Goal: Information Seeking & Learning: Compare options

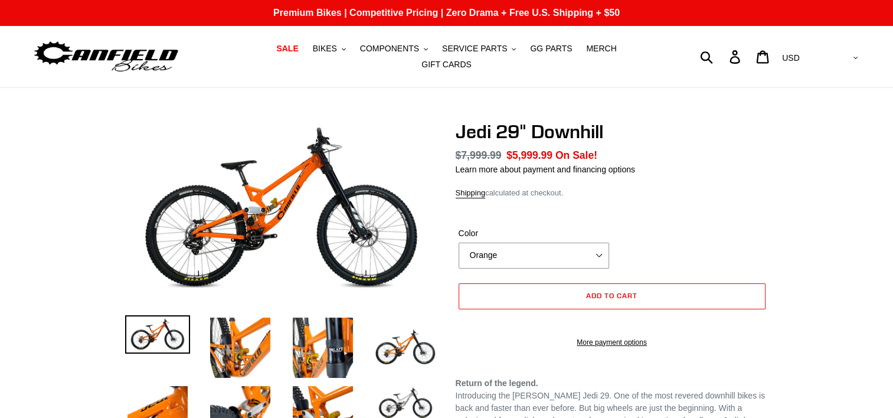
select select "highest-rating"
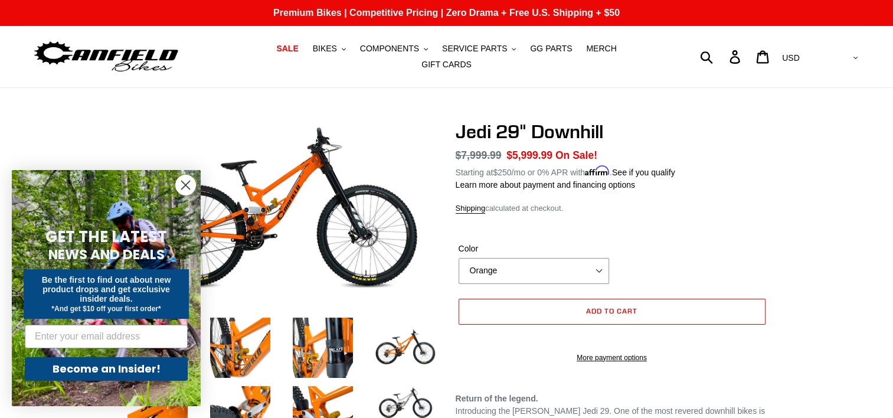
click at [188, 188] on icon "Close dialog" at bounding box center [186, 185] width 8 height 8
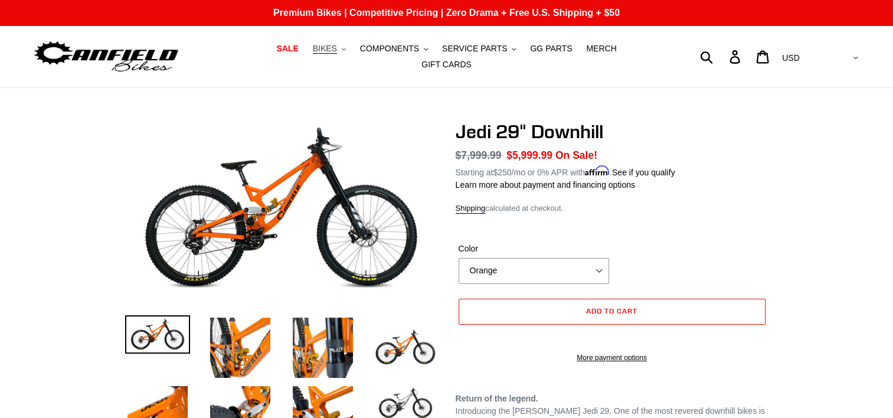
click at [313, 54] on span "BIKES" at bounding box center [325, 49] width 24 height 10
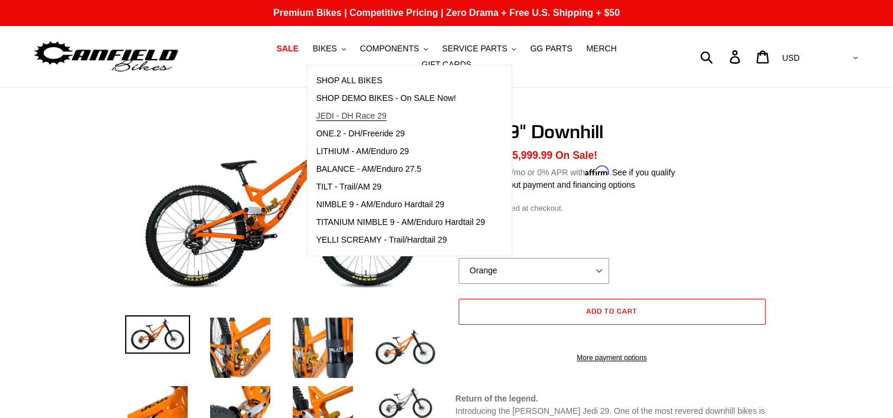
click at [328, 121] on span "JEDI - DH Race 29" at bounding box center [351, 116] width 70 height 10
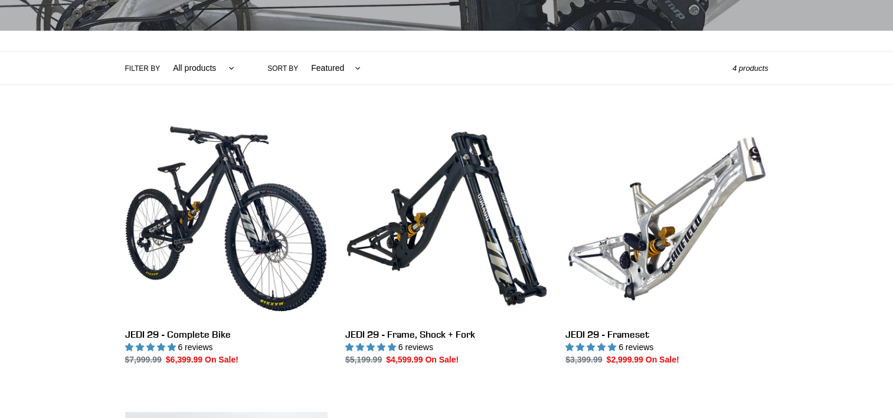
scroll to position [236, 0]
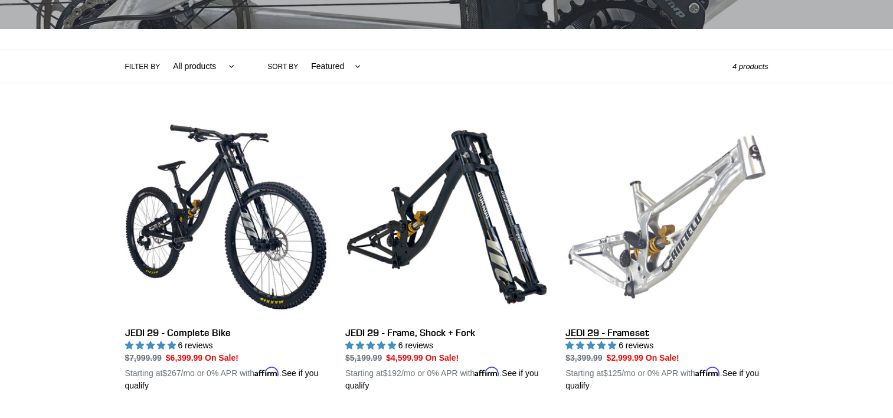
click at [660, 194] on link "JEDI 29 - Frameset" at bounding box center [666, 254] width 202 height 276
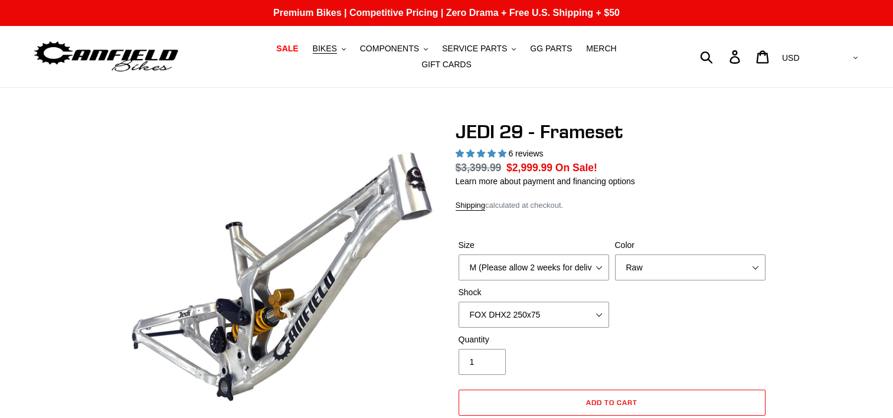
select select "highest-rating"
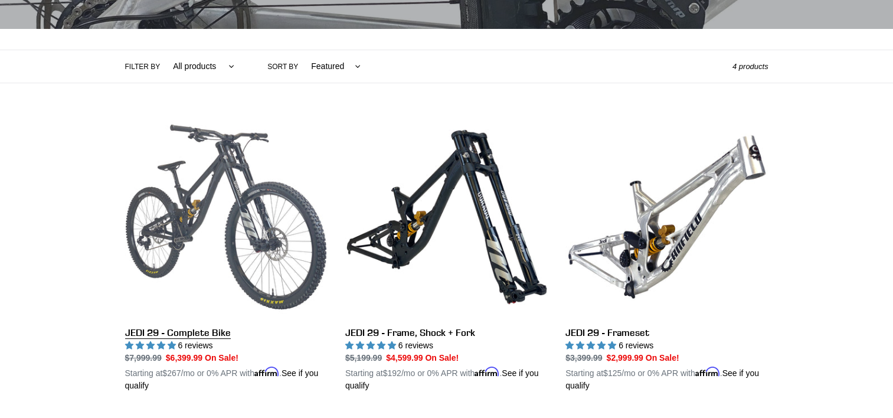
click at [221, 227] on link "JEDI 29 - Complete Bike" at bounding box center [226, 254] width 202 height 276
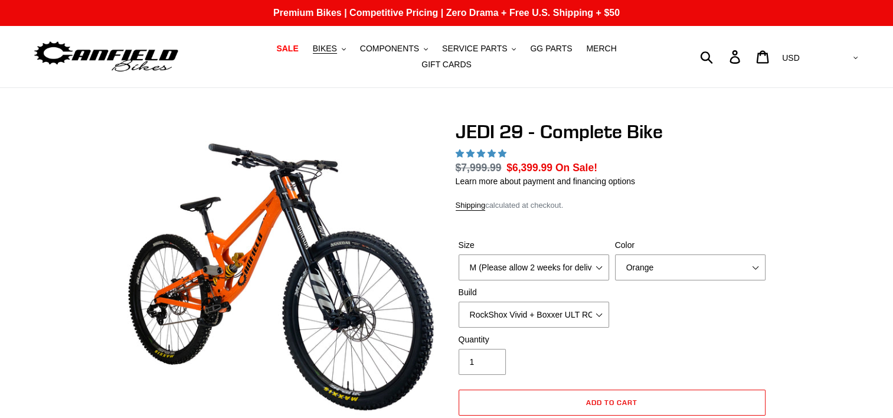
select select "highest-rating"
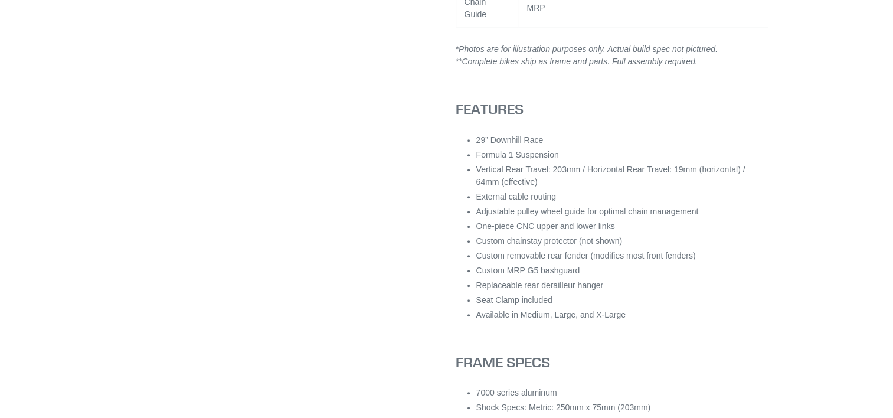
scroll to position [944, 0]
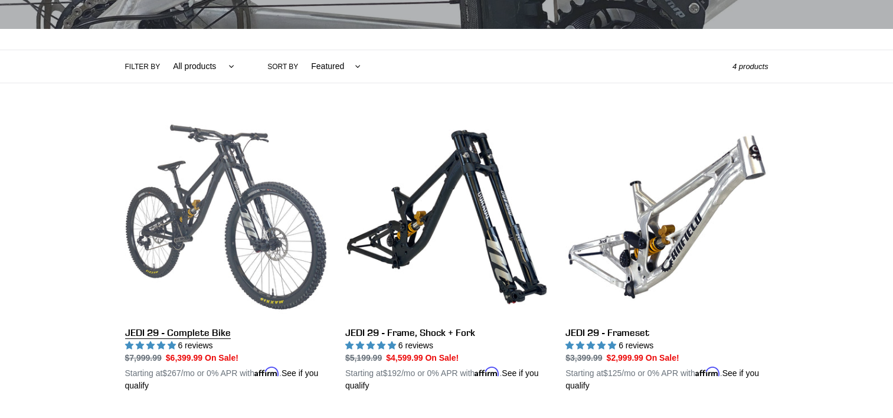
click at [217, 189] on link "JEDI 29 - Complete Bike" at bounding box center [226, 254] width 202 height 276
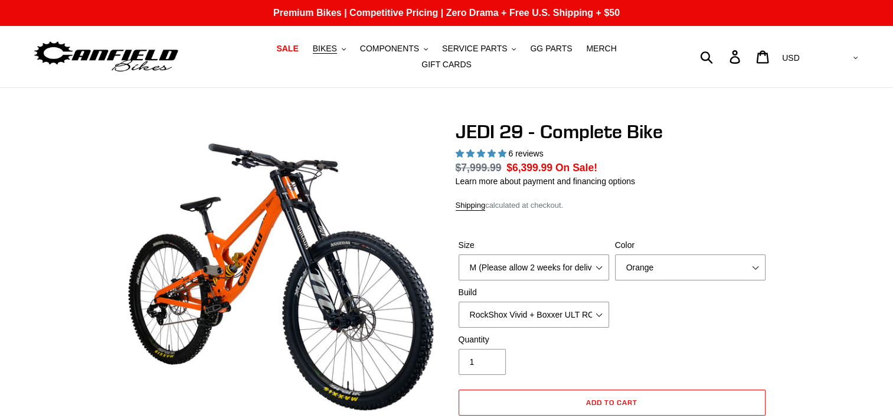
select select "highest-rating"
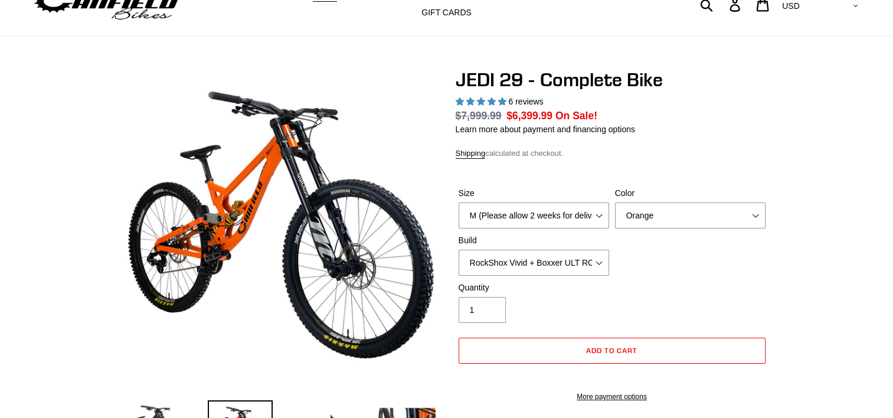
scroll to position [59, 0]
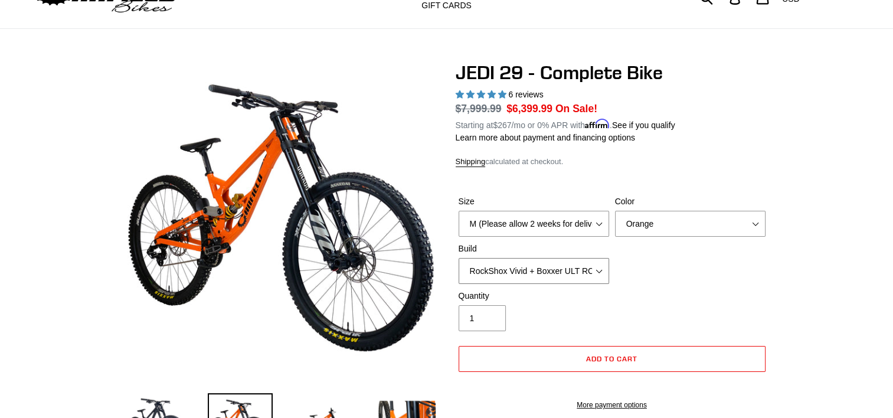
click at [561, 260] on select "RockShox Vivid + Boxxer ULT RC2 C3 200 + SRAM XO RockShox Vivid + Boxxer ULT RC…" at bounding box center [534, 271] width 151 height 26
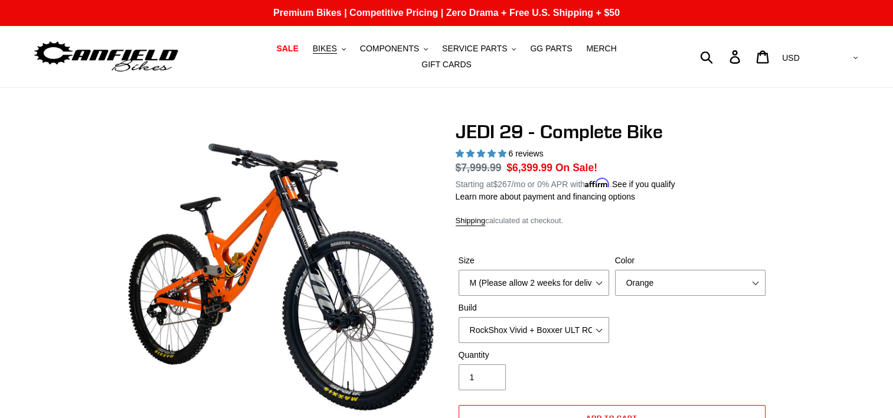
click at [674, 302] on div "Size M (Please allow 2 weeks for delivery) L (Please allow 2 weeks for delivery…" at bounding box center [612, 301] width 313 height 94
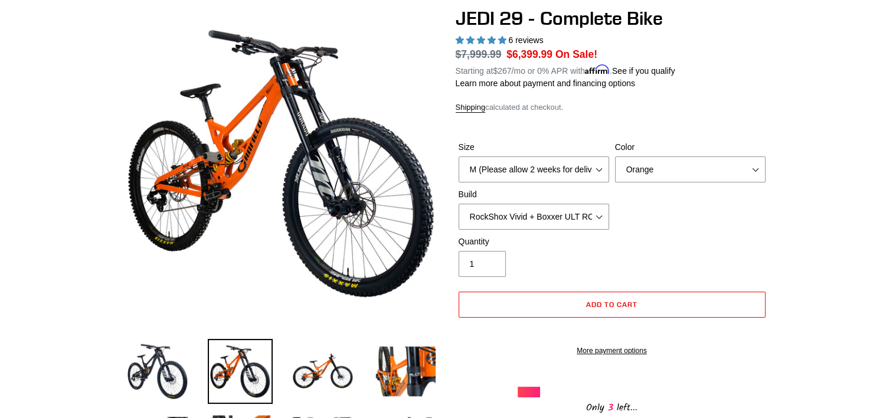
scroll to position [236, 0]
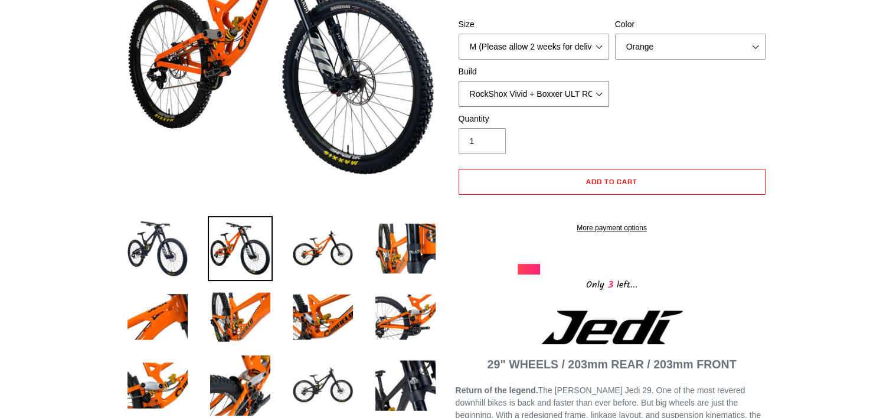
click at [545, 84] on select "RockShox Vivid + Boxxer ULT RC2 C3 200 + SRAM XO RockShox Vivid + Boxxer ULT RC…" at bounding box center [534, 94] width 151 height 26
click at [732, 104] on div "Size M (Please allow 2 weeks for delivery) L (Please allow 2 weeks for delivery…" at bounding box center [612, 65] width 313 height 94
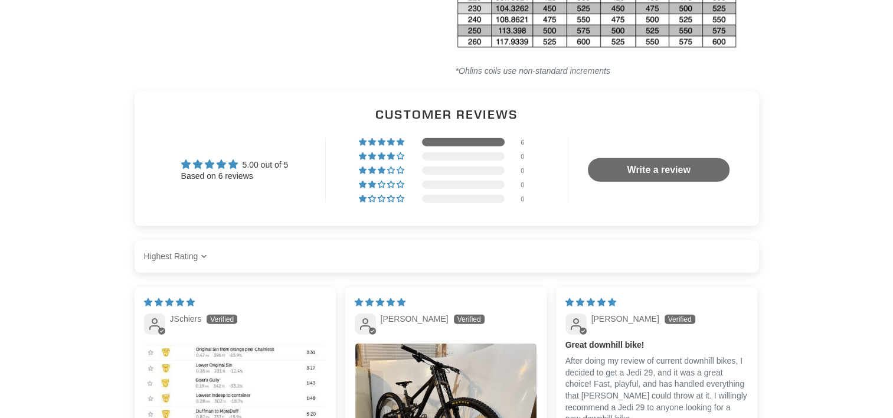
scroll to position [2892, 0]
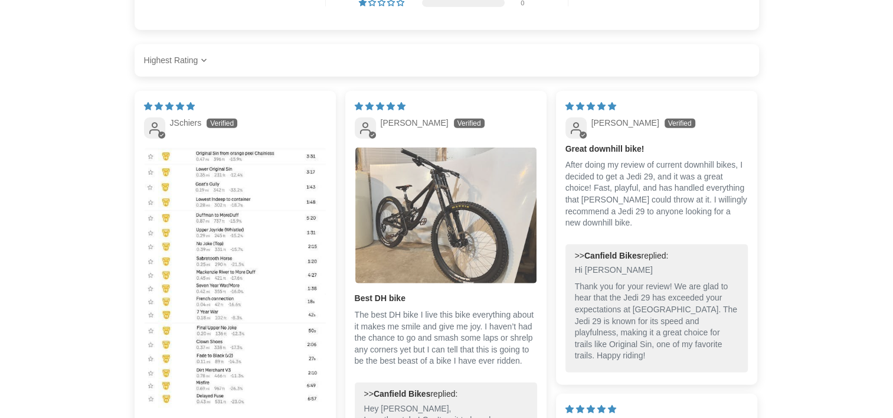
click at [432, 198] on img "Link to user picture 1" at bounding box center [445, 216] width 181 height 136
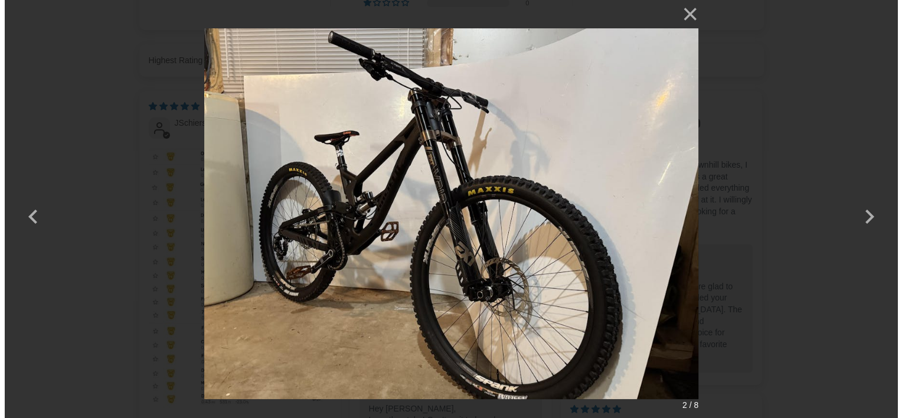
scroll to position [0, 0]
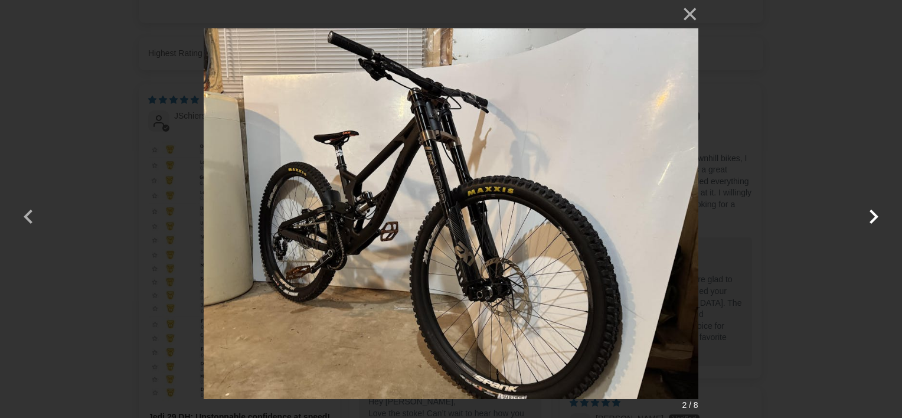
click at [871, 217] on button "button" at bounding box center [873, 209] width 28 height 28
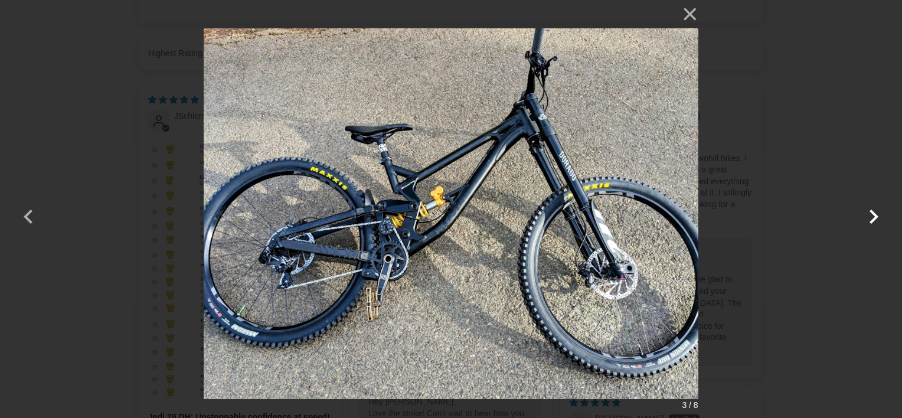
click at [871, 217] on button "button" at bounding box center [873, 209] width 28 height 28
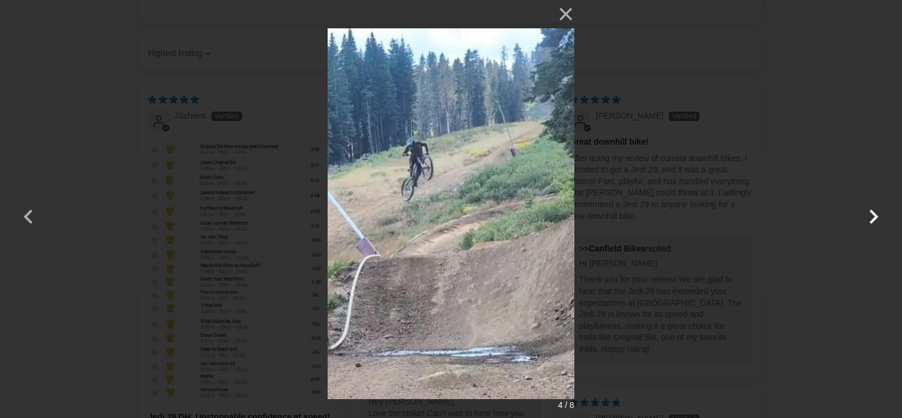
click at [871, 217] on button "button" at bounding box center [873, 209] width 28 height 28
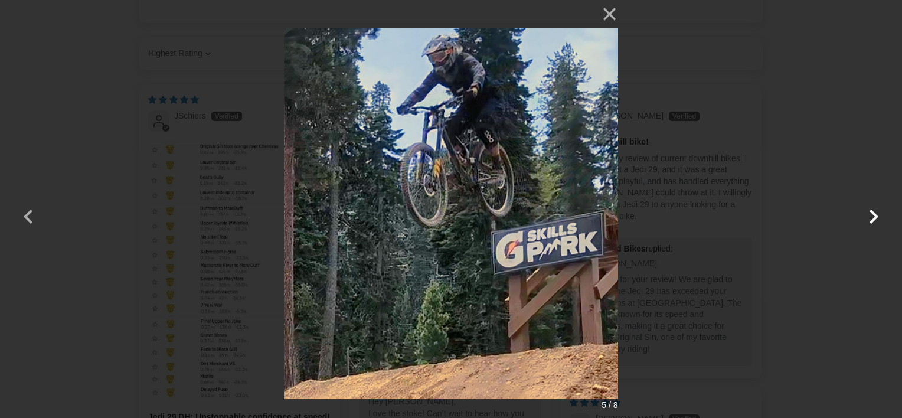
click at [869, 217] on button "button" at bounding box center [873, 209] width 28 height 28
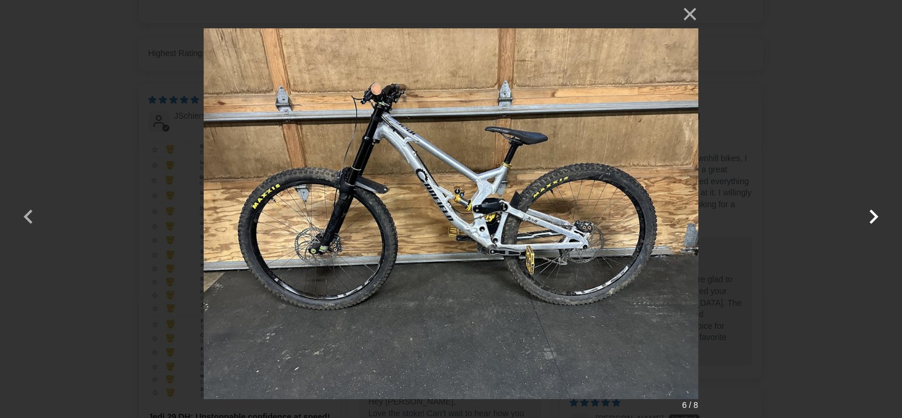
click at [869, 217] on button "button" at bounding box center [873, 209] width 28 height 28
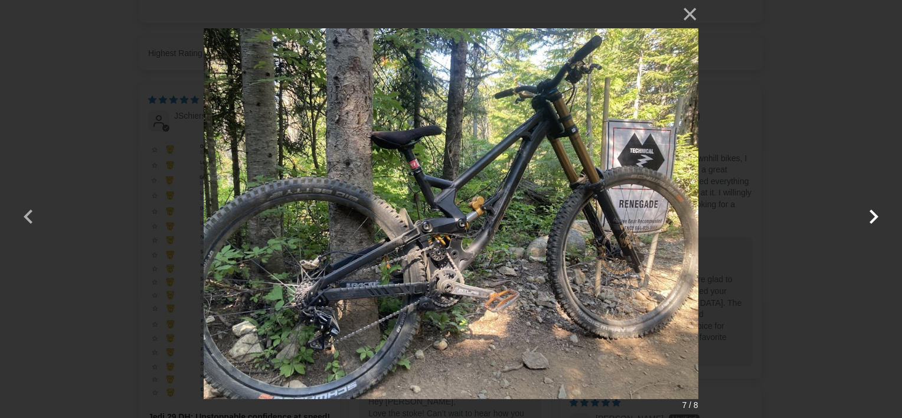
click at [869, 217] on button "button" at bounding box center [873, 209] width 28 height 28
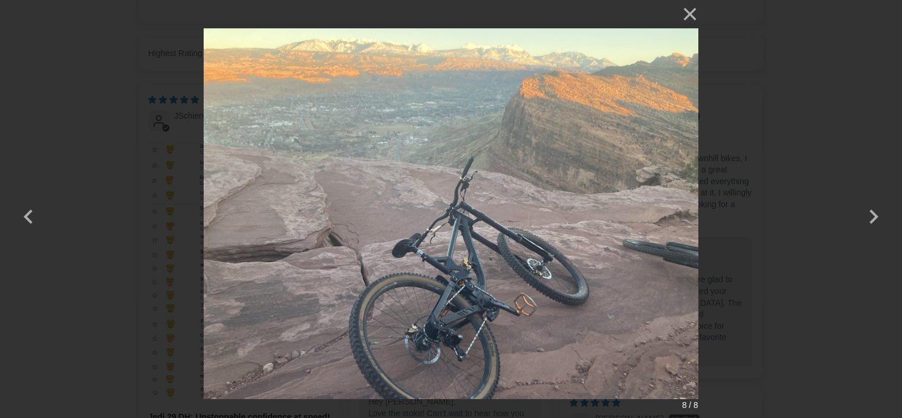
click at [693, 123] on img at bounding box center [451, 209] width 494 height 418
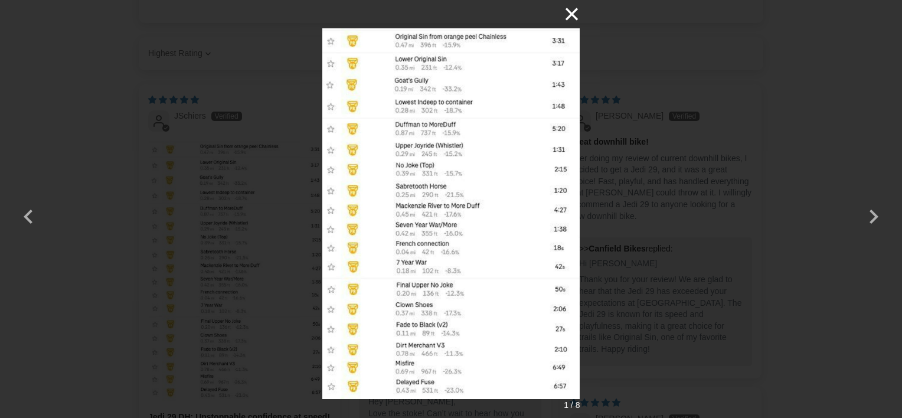
click at [564, 11] on button "×" at bounding box center [565, 14] width 28 height 28
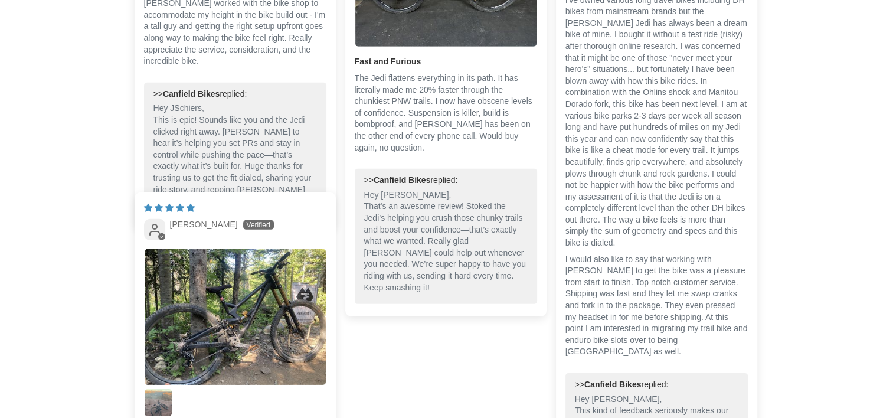
scroll to position [3718, 0]
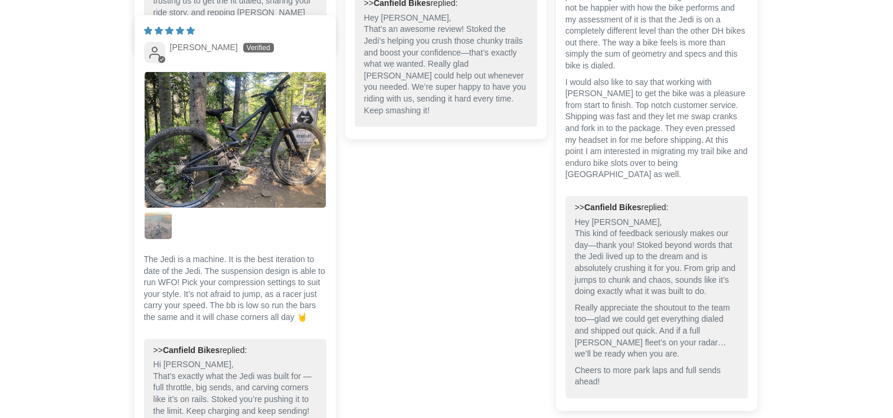
click at [155, 214] on img "Link to user picture 2" at bounding box center [158, 225] width 27 height 27
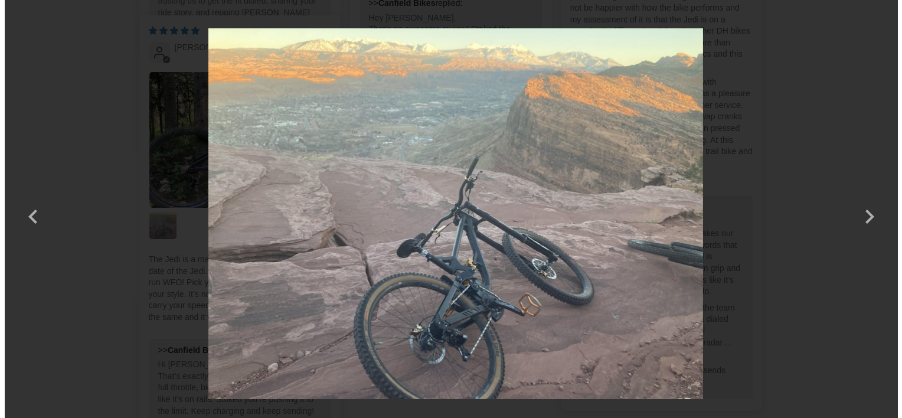
scroll to position [0, 0]
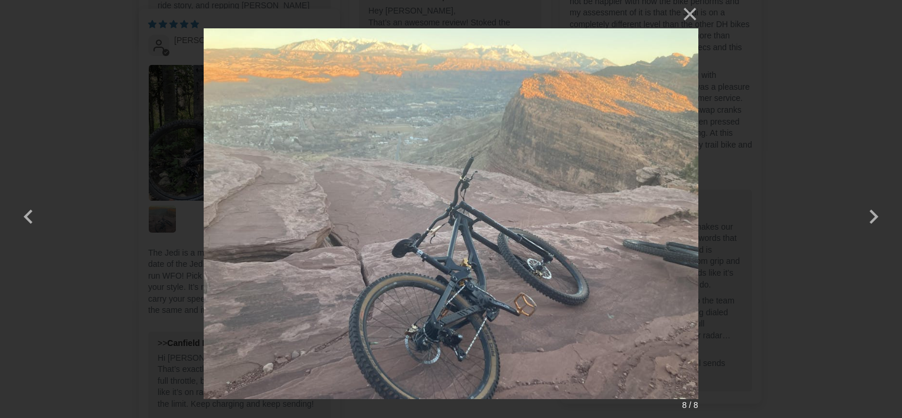
click at [106, 239] on div "× 8 / 8" at bounding box center [451, 209] width 902 height 418
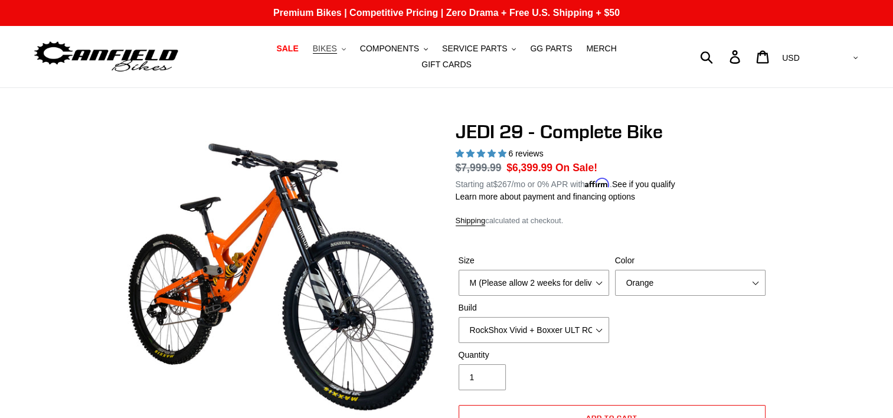
click at [315, 54] on span "BIKES" at bounding box center [325, 49] width 24 height 10
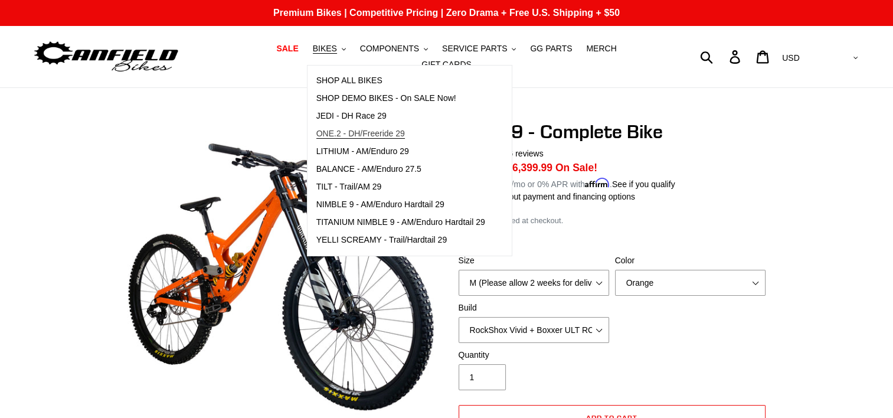
click at [353, 136] on span "ONE.2 - DH/Freeride 29" at bounding box center [360, 134] width 89 height 10
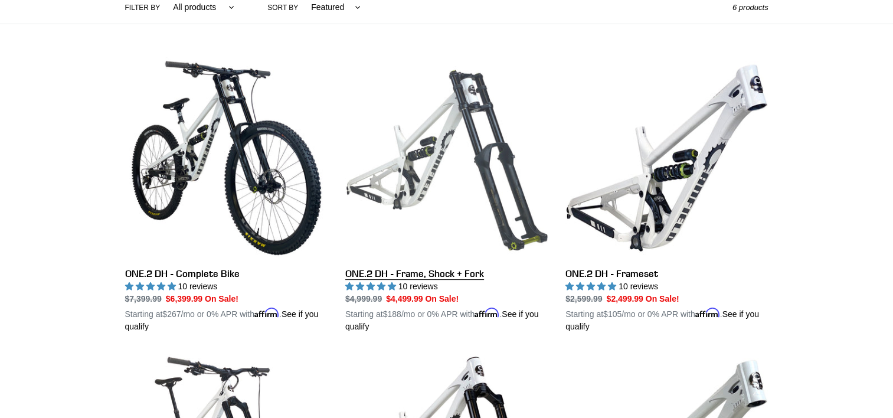
scroll to position [531, 0]
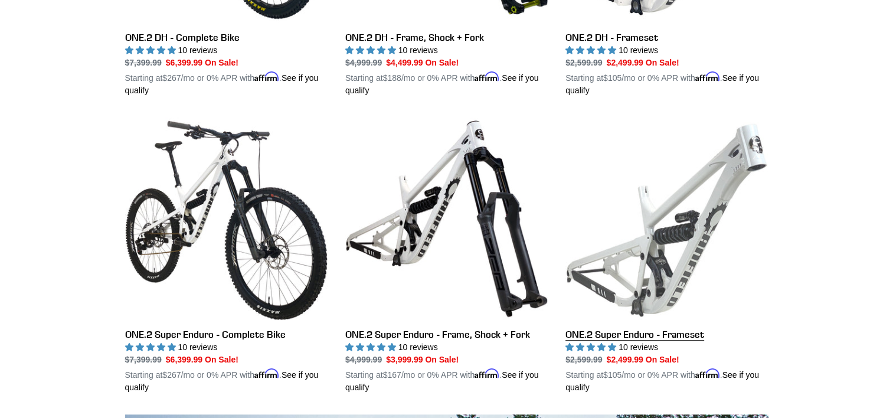
click at [661, 227] on link "ONE.2 Super Enduro - Frameset" at bounding box center [666, 255] width 202 height 276
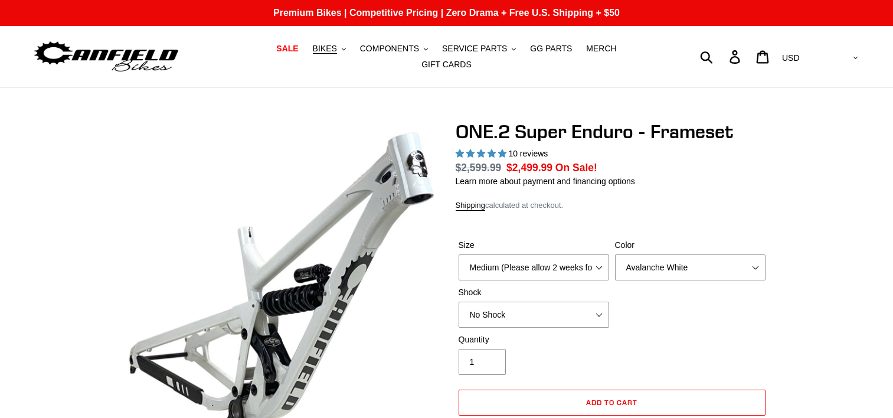
select select "highest-rating"
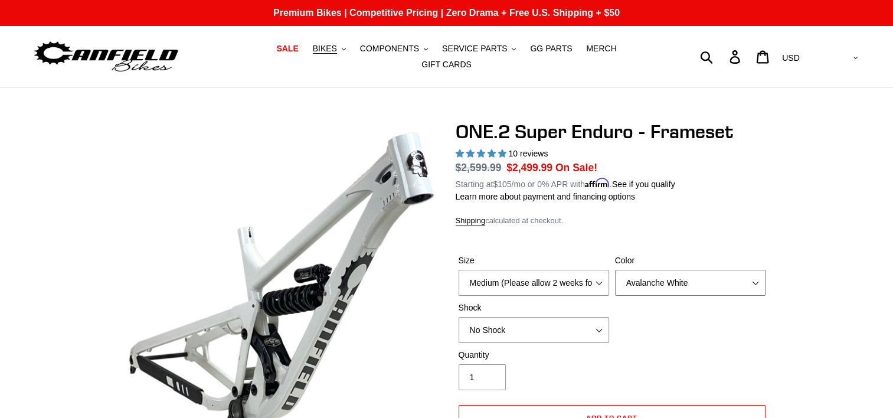
click at [660, 286] on select "Avalanche White Bentonite Grey" at bounding box center [690, 283] width 151 height 26
click at [615, 270] on select "Avalanche White Bentonite Grey" at bounding box center [690, 283] width 151 height 26
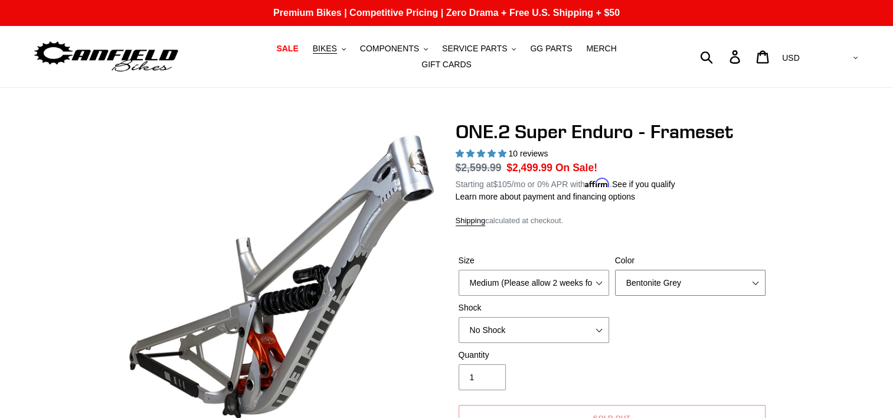
click at [656, 274] on select "Avalanche White Bentonite Grey" at bounding box center [690, 283] width 151 height 26
click at [615, 270] on select "Avalanche White Bentonite Grey" at bounding box center [690, 283] width 151 height 26
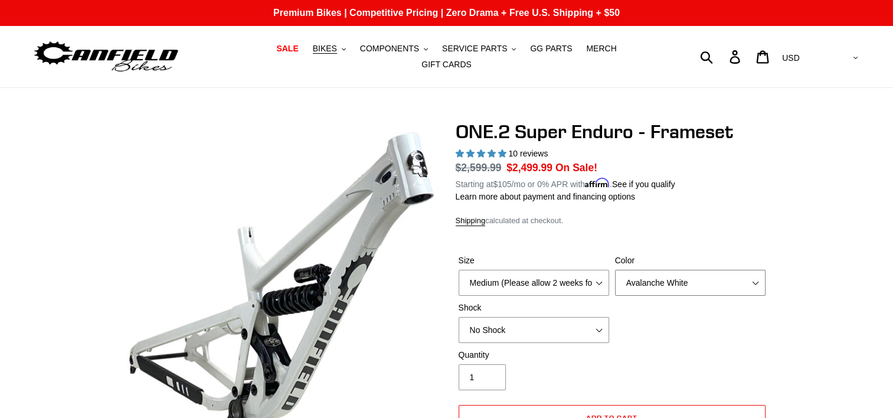
click at [659, 277] on select "Avalanche White Bentonite Grey" at bounding box center [690, 283] width 151 height 26
click at [615, 270] on select "Avalanche White Bentonite Grey" at bounding box center [690, 283] width 151 height 26
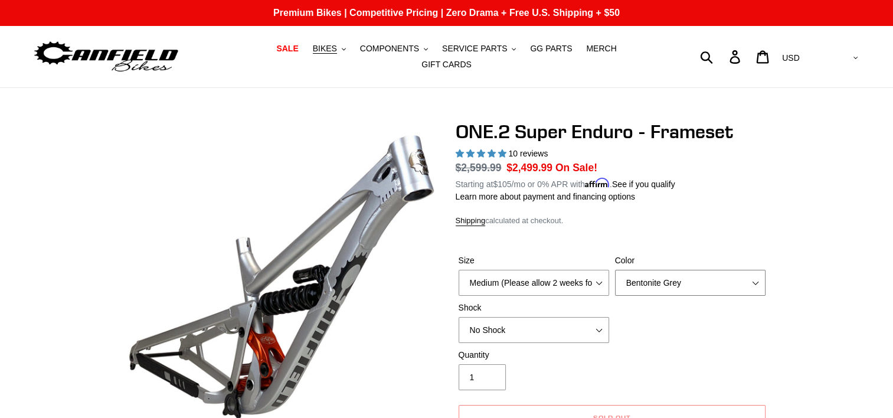
click at [656, 275] on select "Avalanche White Bentonite Grey" at bounding box center [690, 283] width 151 height 26
select select "Avalanche White"
click at [615, 270] on select "Avalanche White Bentonite Grey" at bounding box center [690, 283] width 151 height 26
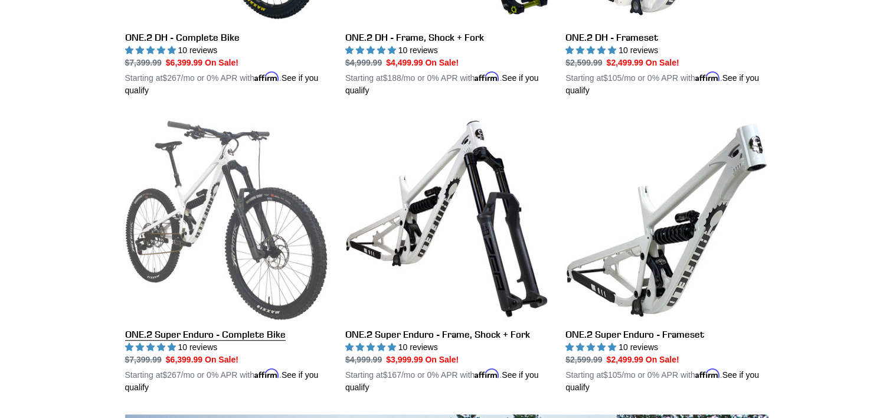
click at [244, 180] on link "ONE.2 Super Enduro - Complete Bike" at bounding box center [226, 255] width 202 height 276
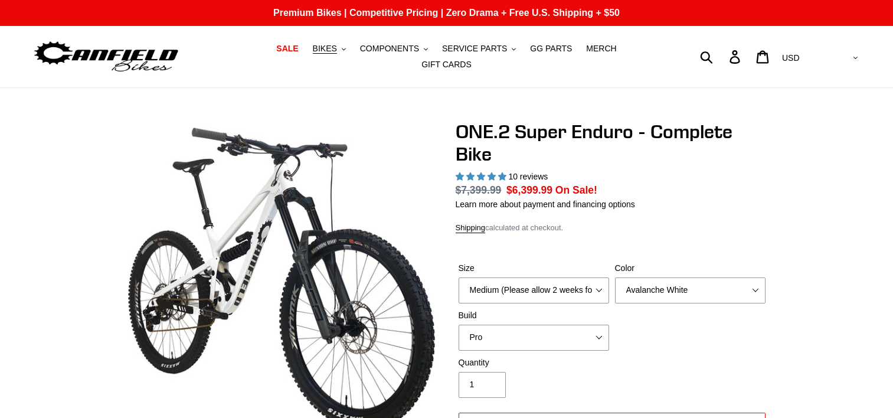
select select "highest-rating"
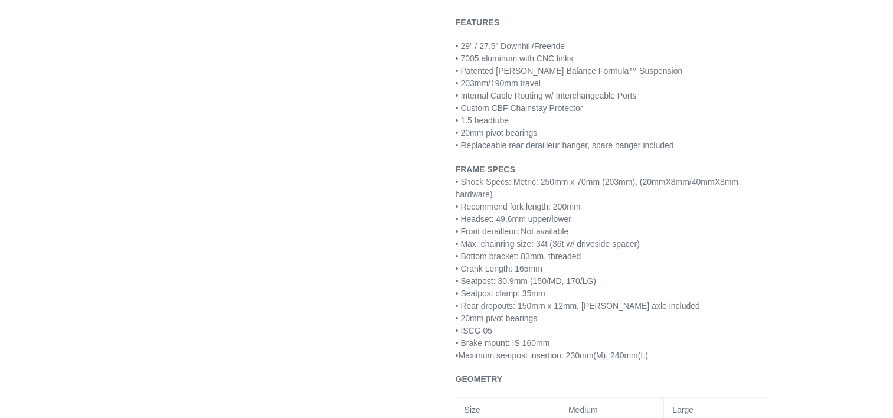
scroll to position [1279, 0]
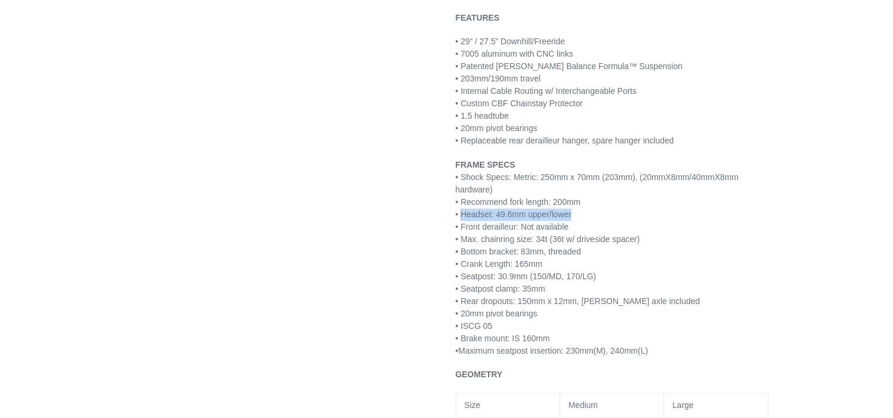
drag, startPoint x: 461, startPoint y: 212, endPoint x: 574, endPoint y: 214, distance: 112.7
click at [574, 214] on p "FRAME SPECS • Shock Specs: Metric: 250mm x 70mm (203mm), (20mmX8mm/40mmX8mm har…" at bounding box center [612, 258] width 313 height 198
click at [609, 224] on p "FRAME SPECS • Shock Specs: Metric: 250mm x 70mm (203mm), (20mmX8mm/40mmX8mm har…" at bounding box center [612, 258] width 313 height 198
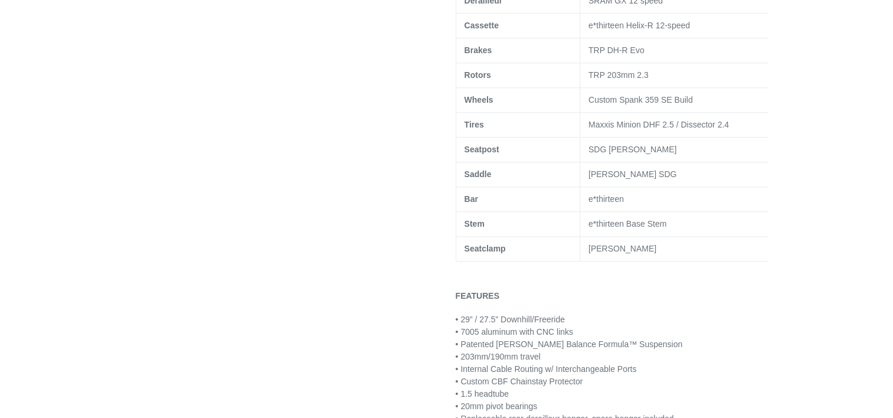
scroll to position [0, 0]
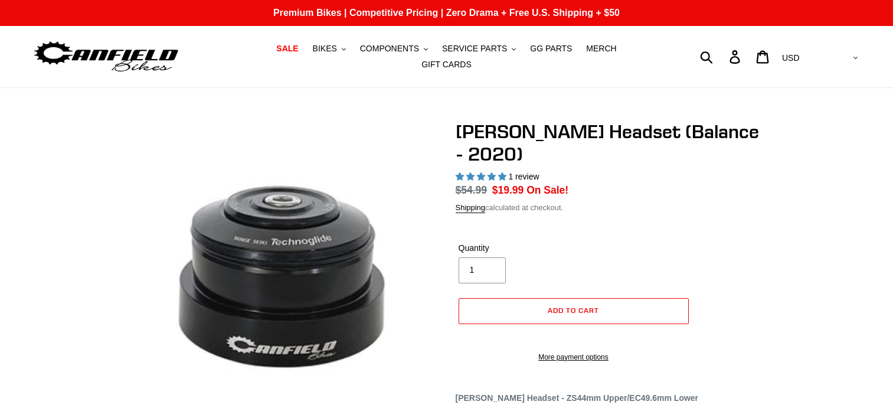
select select "highest-rating"
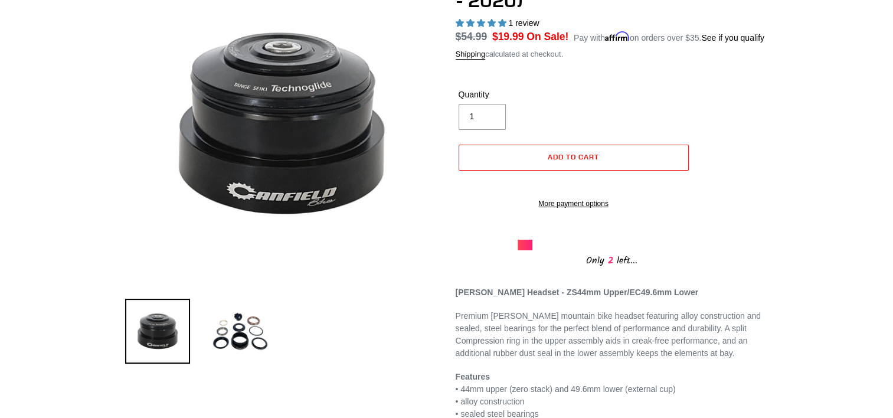
scroll to position [118, 0]
